Goal: Task Accomplishment & Management: Manage account settings

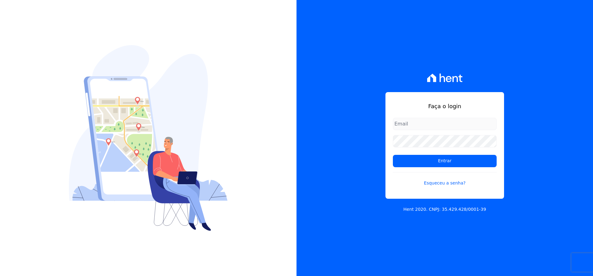
type input "michael@ribeirocervantes.com.br"
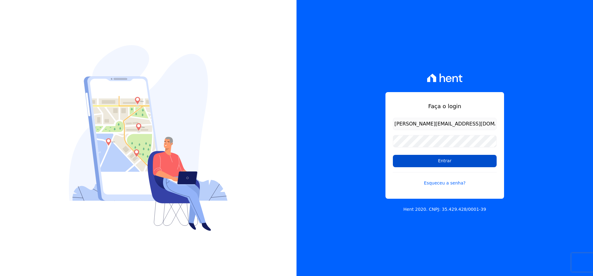
click at [439, 158] on input "Entrar" at bounding box center [445, 161] width 104 height 12
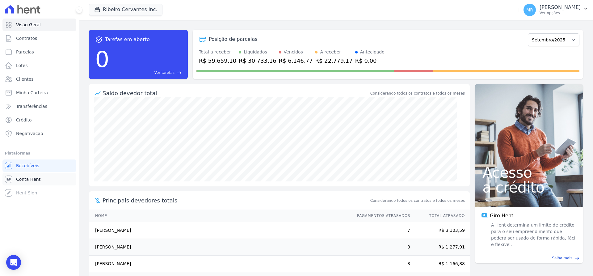
click at [21, 179] on span "Conta Hent" at bounding box center [28, 179] width 24 height 6
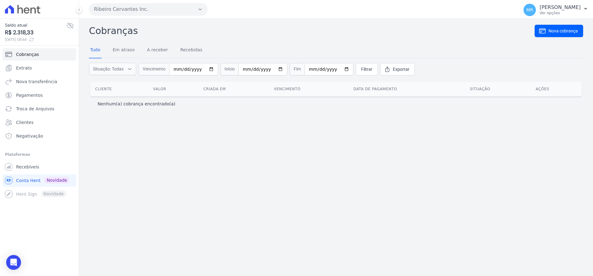
click at [34, 39] on icon at bounding box center [31, 39] width 5 height 5
click at [27, 73] on link "Extrato" at bounding box center [39, 68] width 74 height 12
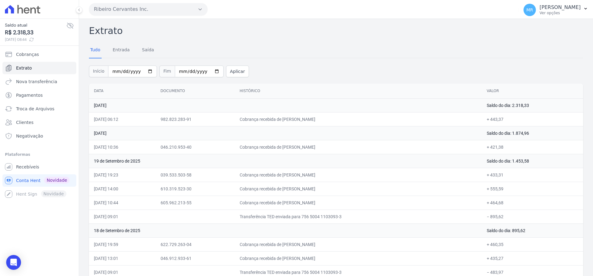
drag, startPoint x: 304, startPoint y: 118, endPoint x: 322, endPoint y: 126, distance: 18.8
click at [322, 126] on td "Cobrança recebida de [PERSON_NAME]" at bounding box center [358, 119] width 247 height 14
drag, startPoint x: 302, startPoint y: 148, endPoint x: 313, endPoint y: 150, distance: 10.7
click at [313, 150] on td "Cobrança recebida de [PERSON_NAME]" at bounding box center [358, 147] width 247 height 14
drag, startPoint x: 301, startPoint y: 175, endPoint x: 322, endPoint y: 176, distance: 21.0
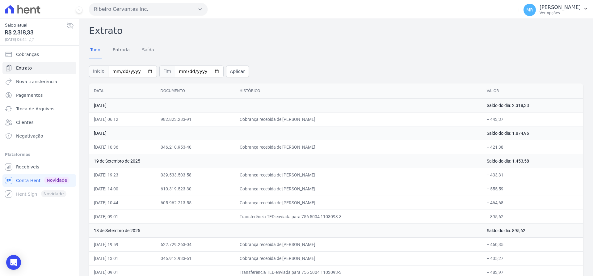
click at [323, 175] on td "Cobrança recebida de [PERSON_NAME]" at bounding box center [358, 175] width 247 height 14
drag, startPoint x: 305, startPoint y: 190, endPoint x: 334, endPoint y: 189, distance: 28.5
click at [334, 189] on td "Cobrança recebida de [PERSON_NAME]" at bounding box center [358, 189] width 247 height 14
drag, startPoint x: 306, startPoint y: 201, endPoint x: 316, endPoint y: 204, distance: 10.5
click at [316, 204] on td "Cobrança recebida de [PERSON_NAME]" at bounding box center [358, 203] width 247 height 14
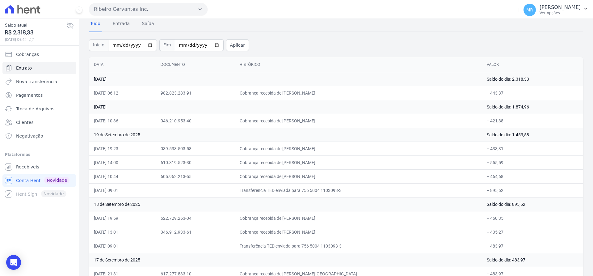
scroll to position [39, 0]
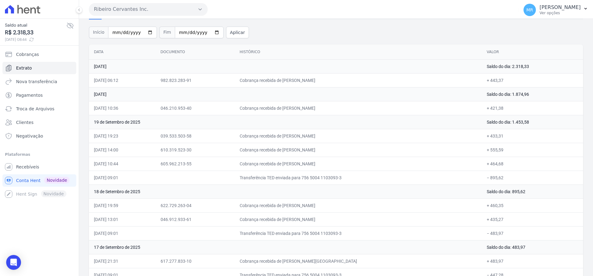
drag, startPoint x: 304, startPoint y: 207, endPoint x: 320, endPoint y: 208, distance: 16.1
click at [320, 208] on td "Cobrança recebida de [PERSON_NAME]" at bounding box center [358, 205] width 247 height 14
drag, startPoint x: 301, startPoint y: 218, endPoint x: 326, endPoint y: 219, distance: 25.3
click at [326, 219] on td "Cobrança recebida de [PERSON_NAME]" at bounding box center [358, 219] width 247 height 14
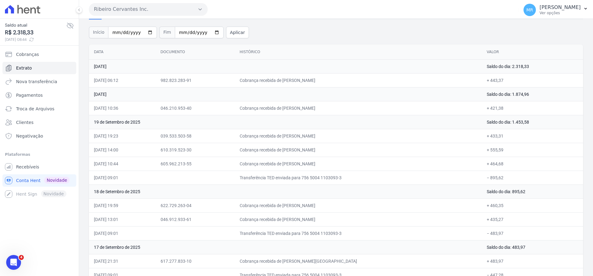
click at [347, 155] on td "Cobrança recebida de [PERSON_NAME]" at bounding box center [358, 150] width 247 height 14
drag, startPoint x: 121, startPoint y: 217, endPoint x: 141, endPoint y: 218, distance: 19.8
click at [141, 218] on td "[DATE] 13:01" at bounding box center [122, 219] width 67 height 14
